Goal: Information Seeking & Learning: Learn about a topic

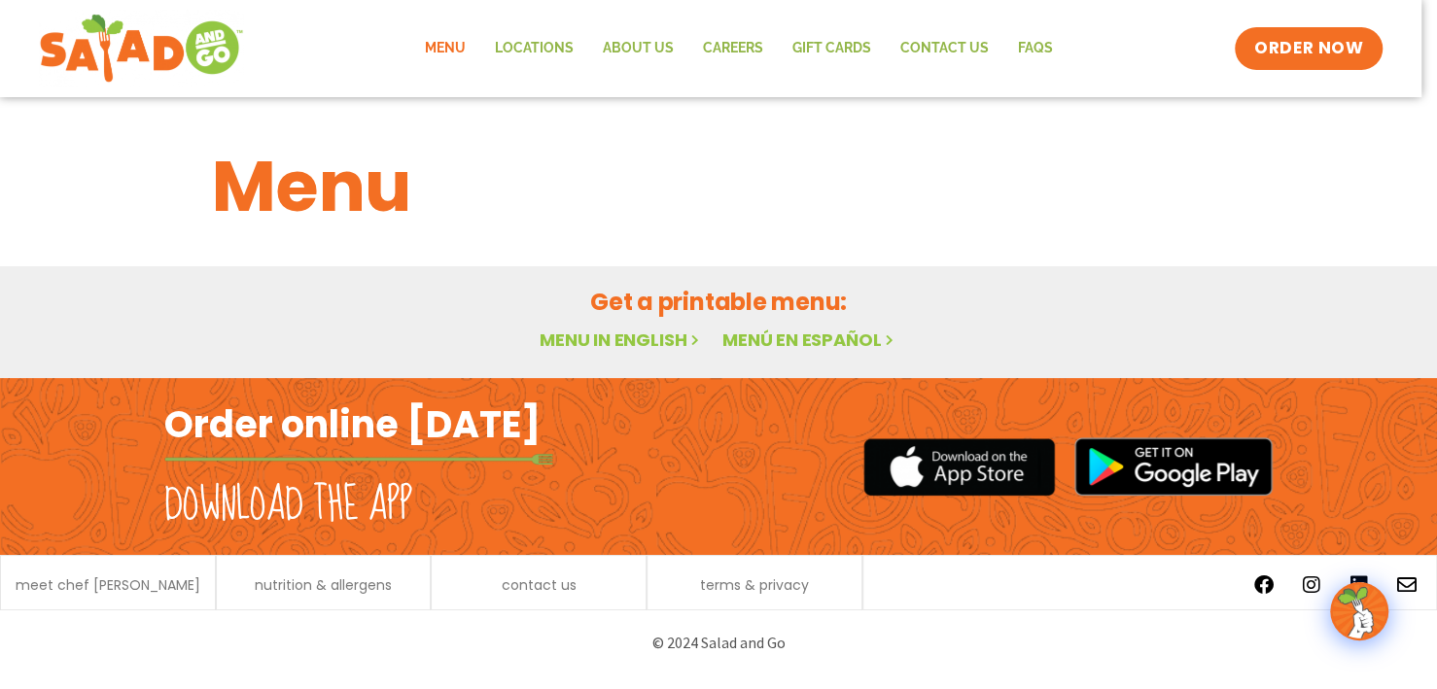
click at [460, 48] on link "Menu" at bounding box center [445, 48] width 70 height 45
click at [615, 339] on link "Menu in English" at bounding box center [621, 340] width 163 height 24
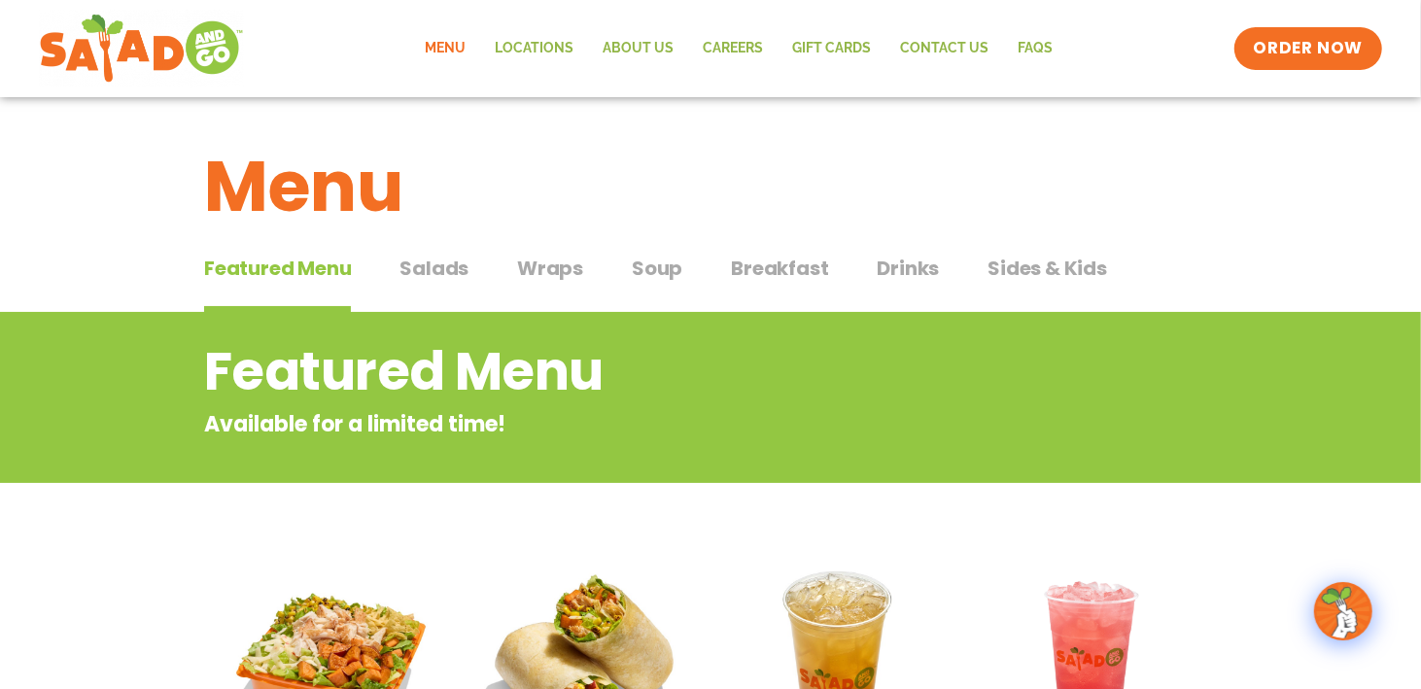
click at [433, 263] on span "Salads" at bounding box center [434, 268] width 69 height 29
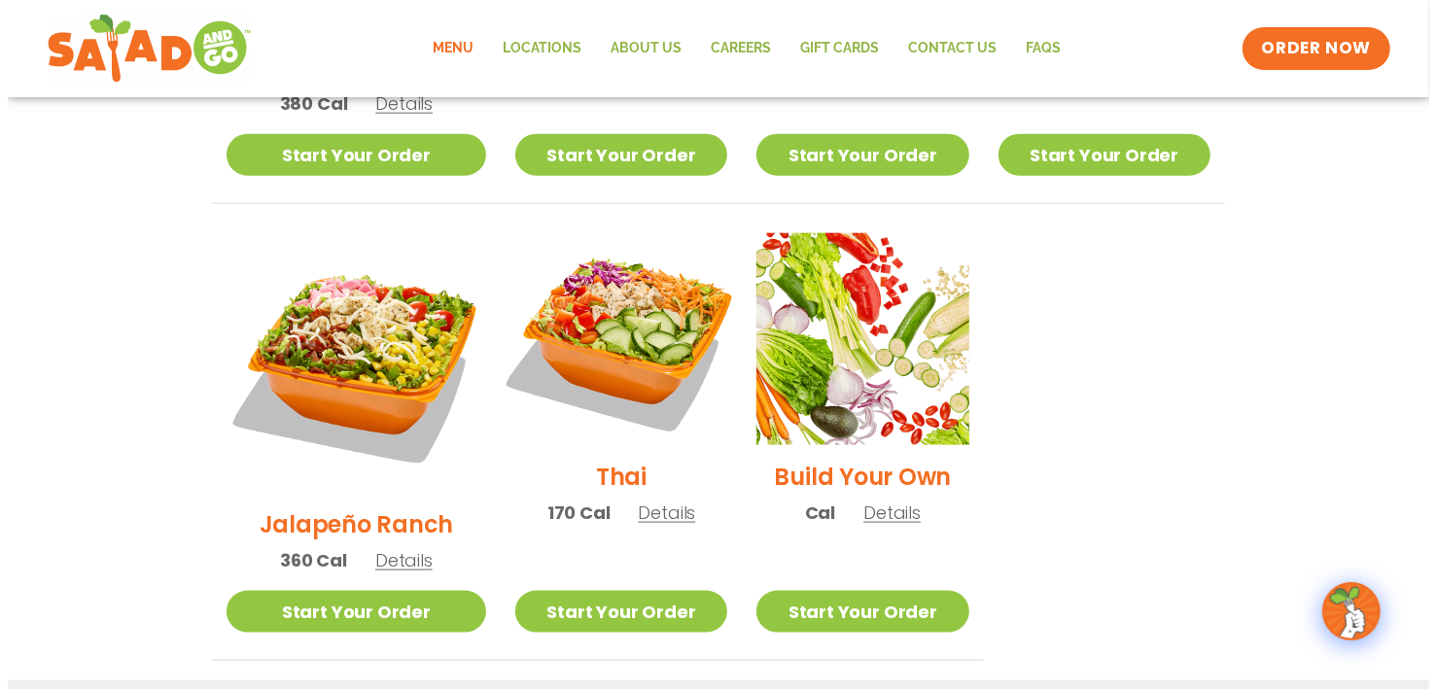
scroll to position [1361, 0]
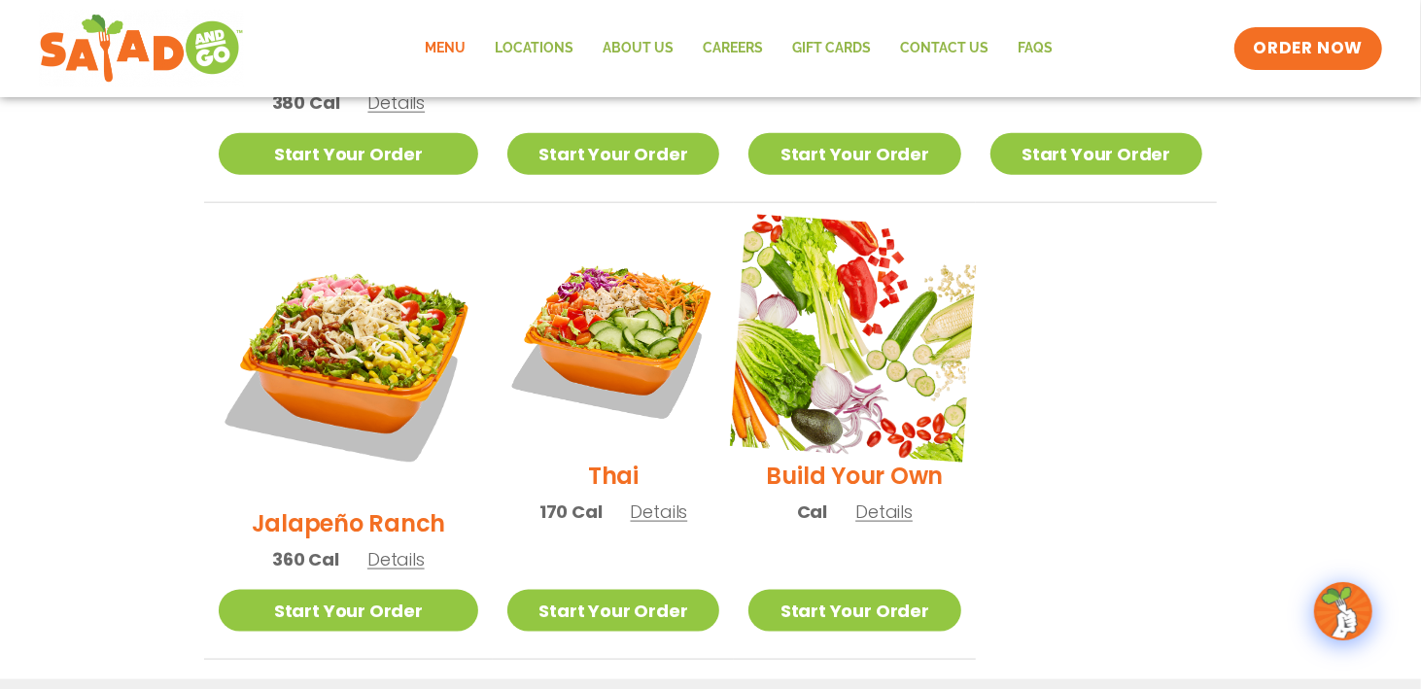
click at [861, 305] on img at bounding box center [854, 338] width 249 height 249
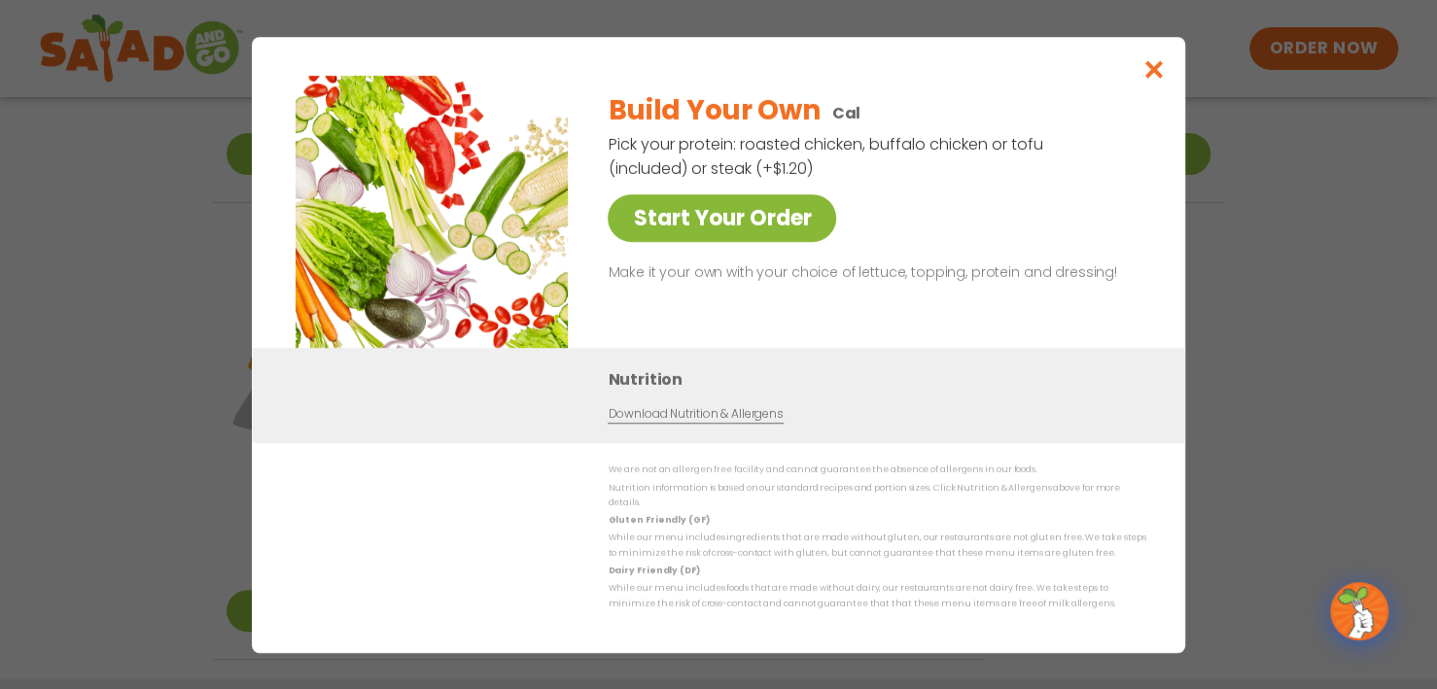
click at [755, 237] on link "Start Your Order" at bounding box center [722, 218] width 228 height 48
